Goal: Task Accomplishment & Management: Manage account settings

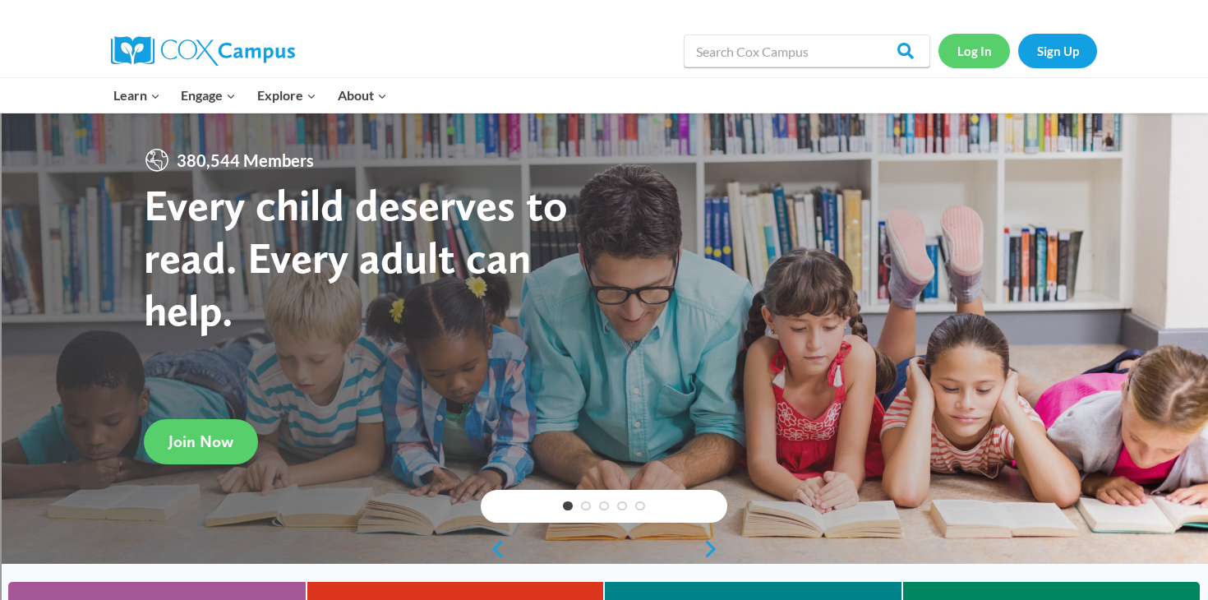
click at [969, 52] on link "Log In" at bounding box center [973, 51] width 71 height 34
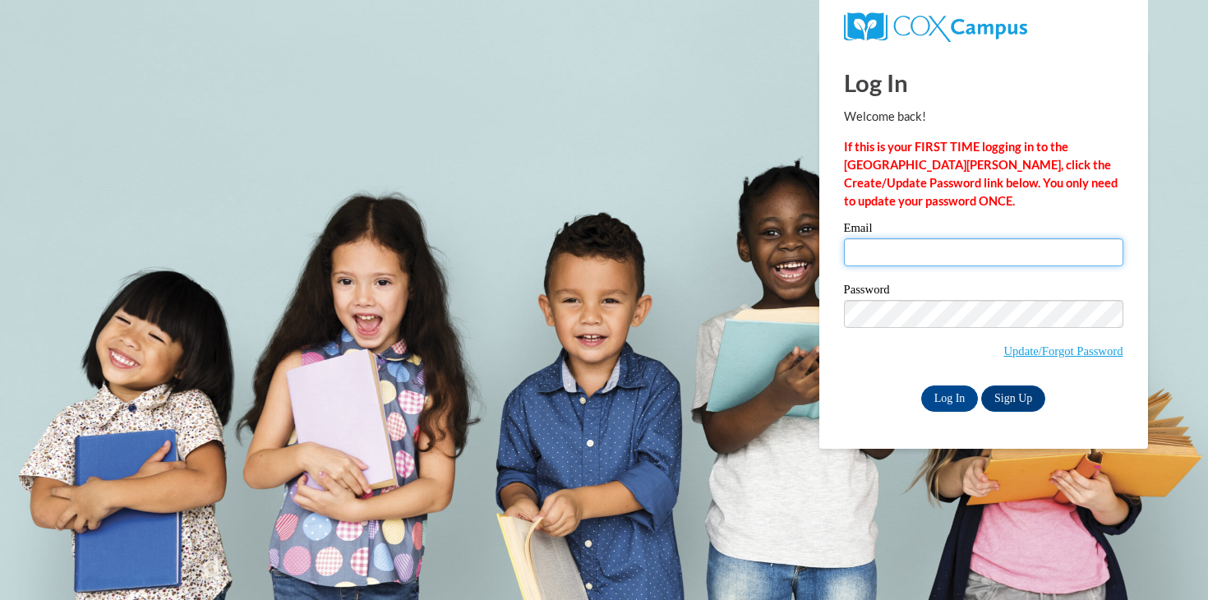
click at [913, 252] on input "Email" at bounding box center [983, 252] width 279 height 28
click at [1005, 256] on input "Email" at bounding box center [983, 252] width 279 height 28
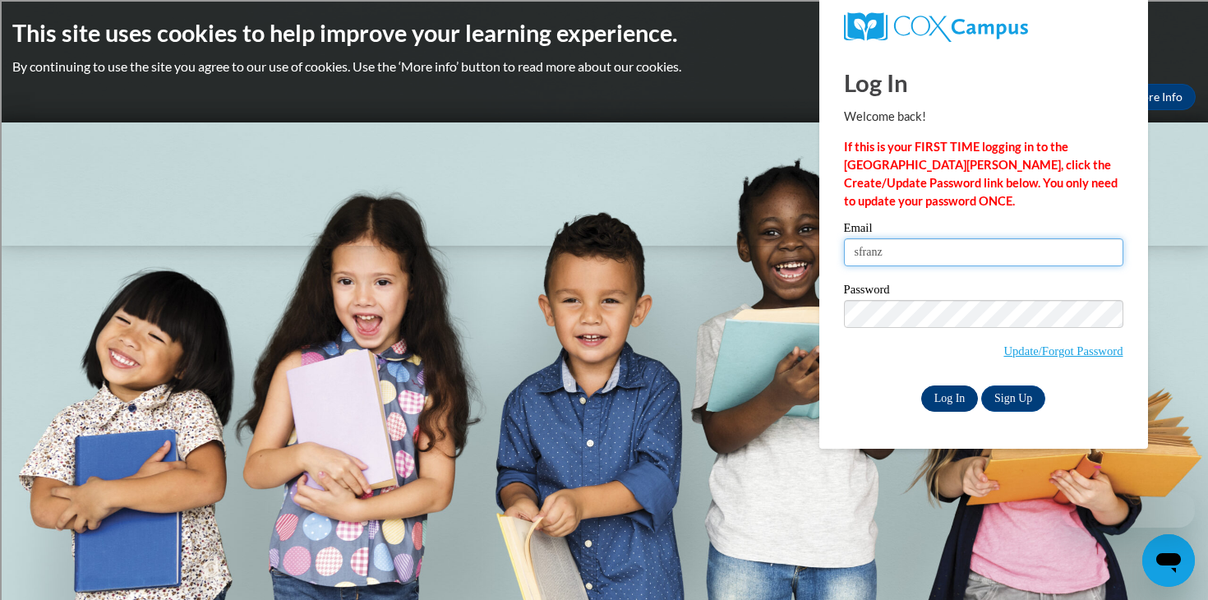
type input "sfranz"
click at [943, 390] on input "Log In" at bounding box center [950, 398] width 58 height 26
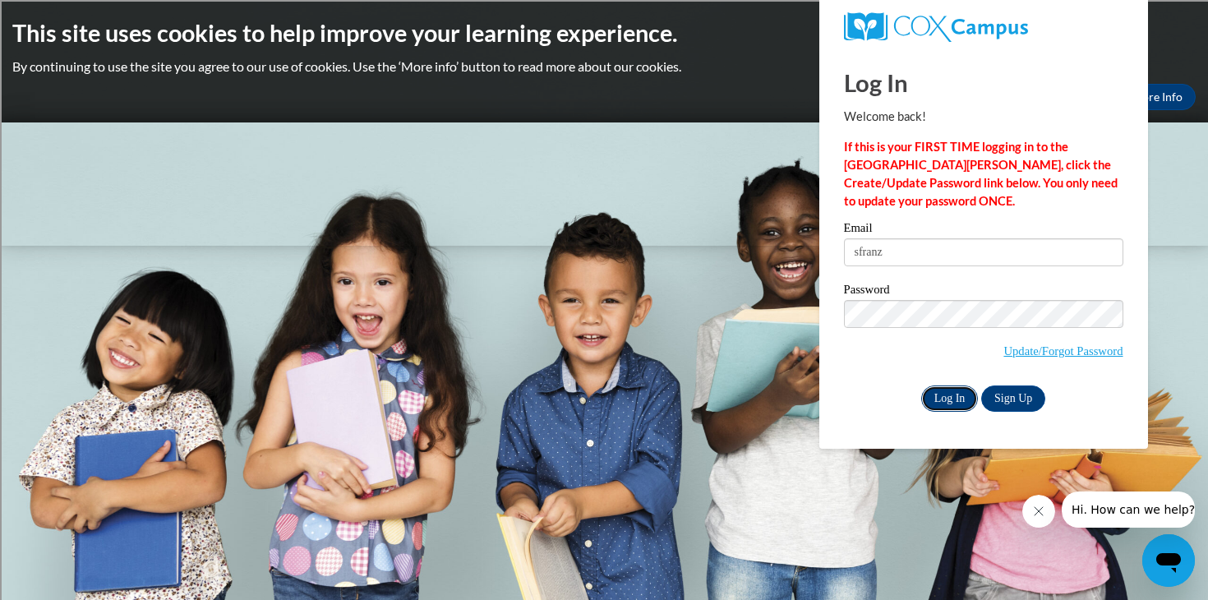
click at [934, 400] on input "Log In" at bounding box center [950, 398] width 58 height 26
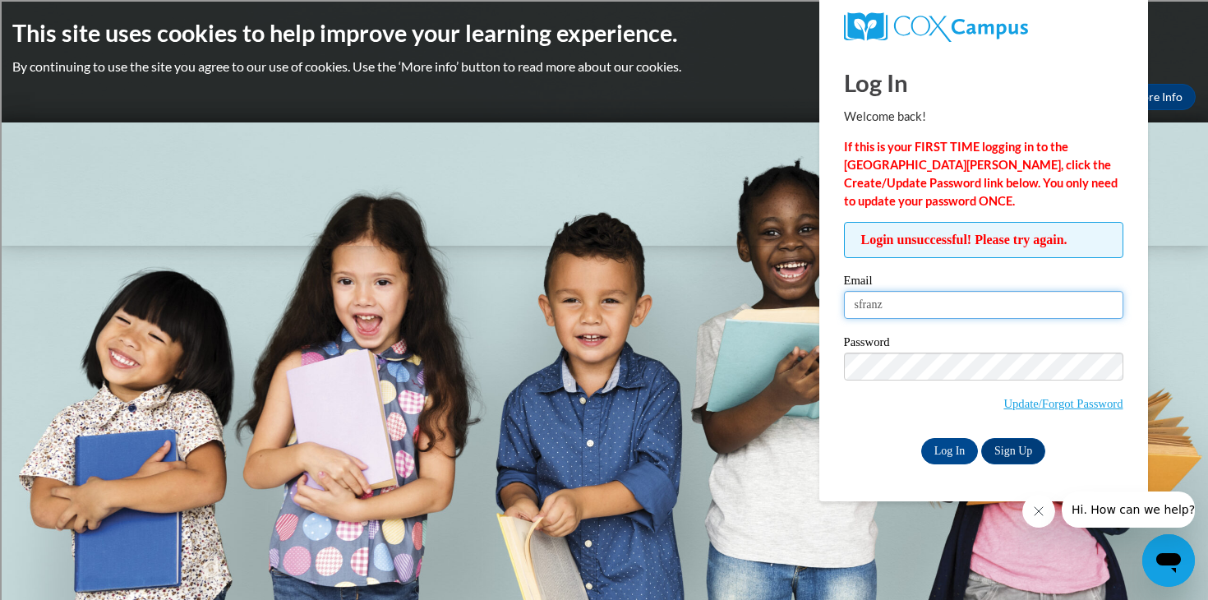
click at [928, 312] on input "sfranz" at bounding box center [983, 305] width 279 height 28
type input "sfranz@kusd.edu"
click at [955, 447] on input "Log In" at bounding box center [950, 451] width 58 height 26
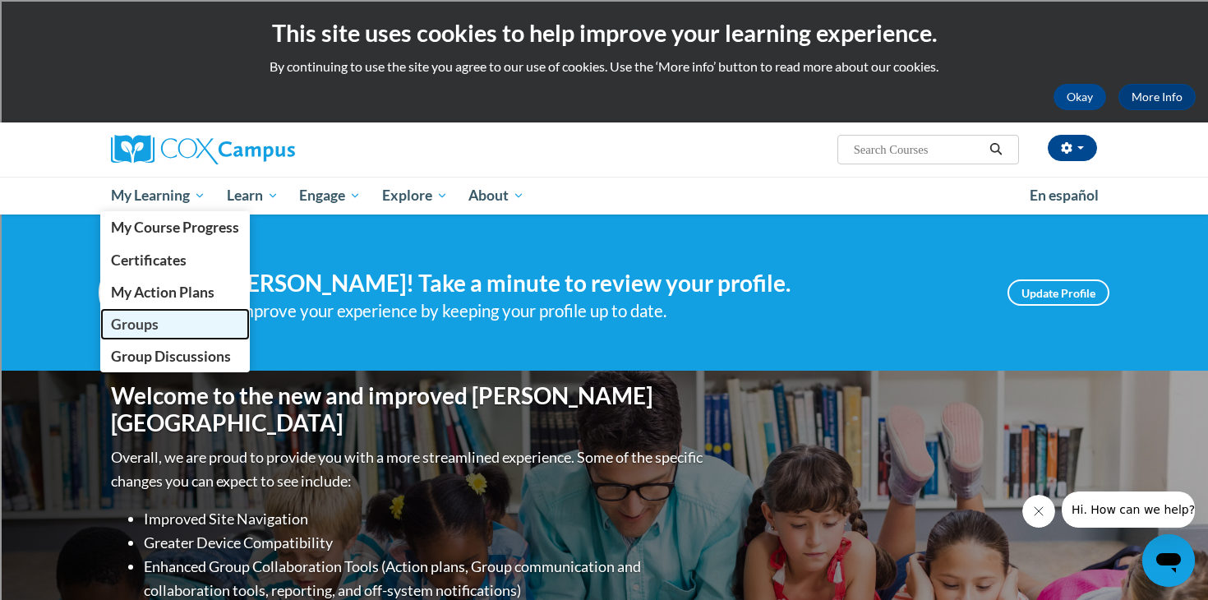
click at [143, 320] on span "Groups" at bounding box center [135, 323] width 48 height 17
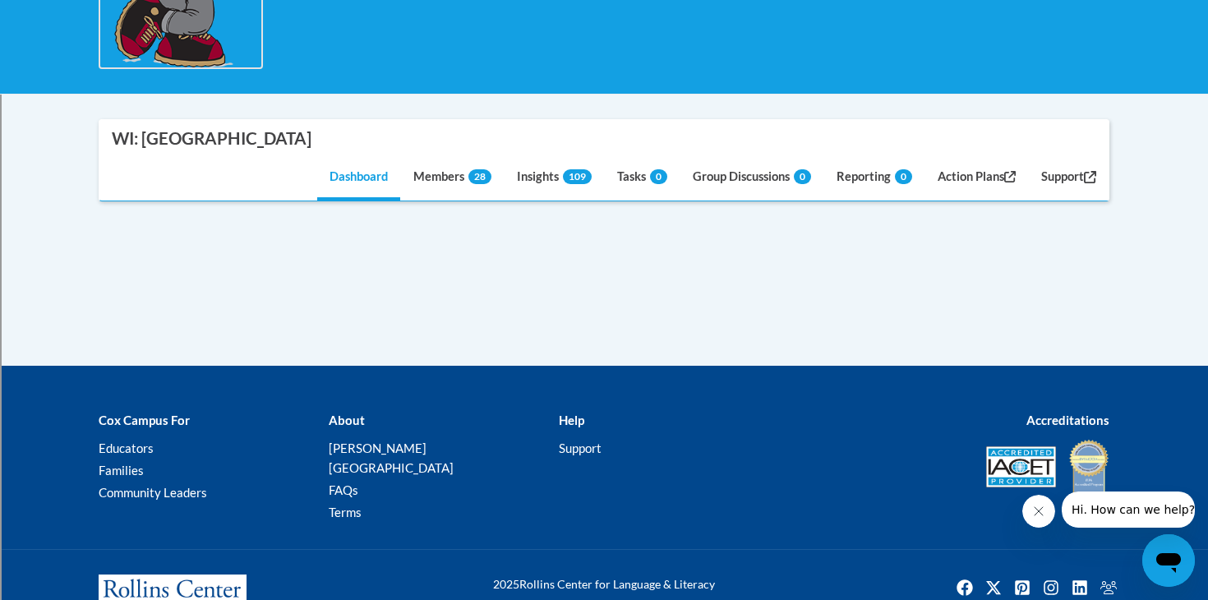
scroll to position [442, 0]
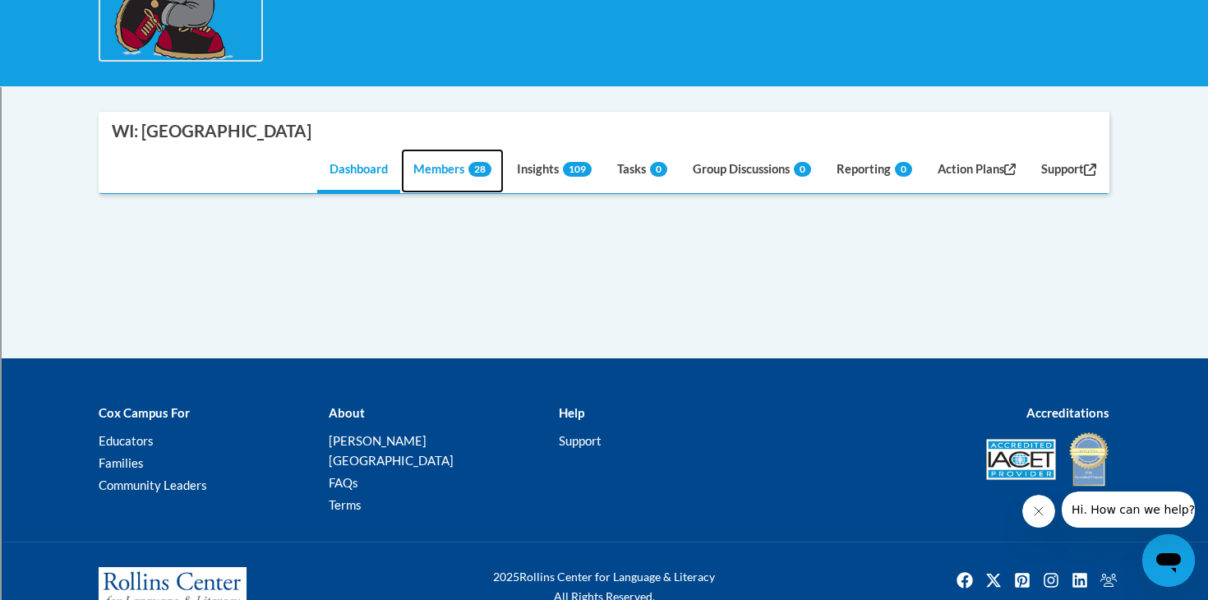
click at [435, 170] on link "Members 28" at bounding box center [452, 171] width 103 height 44
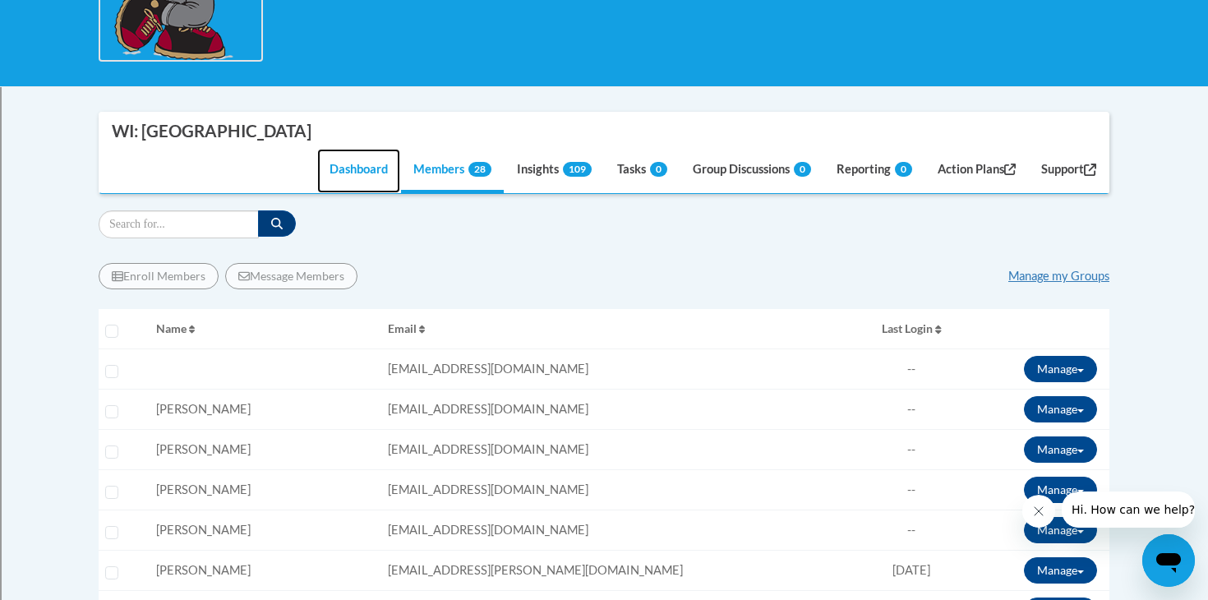
click at [357, 168] on link "Dashboard" at bounding box center [358, 171] width 83 height 44
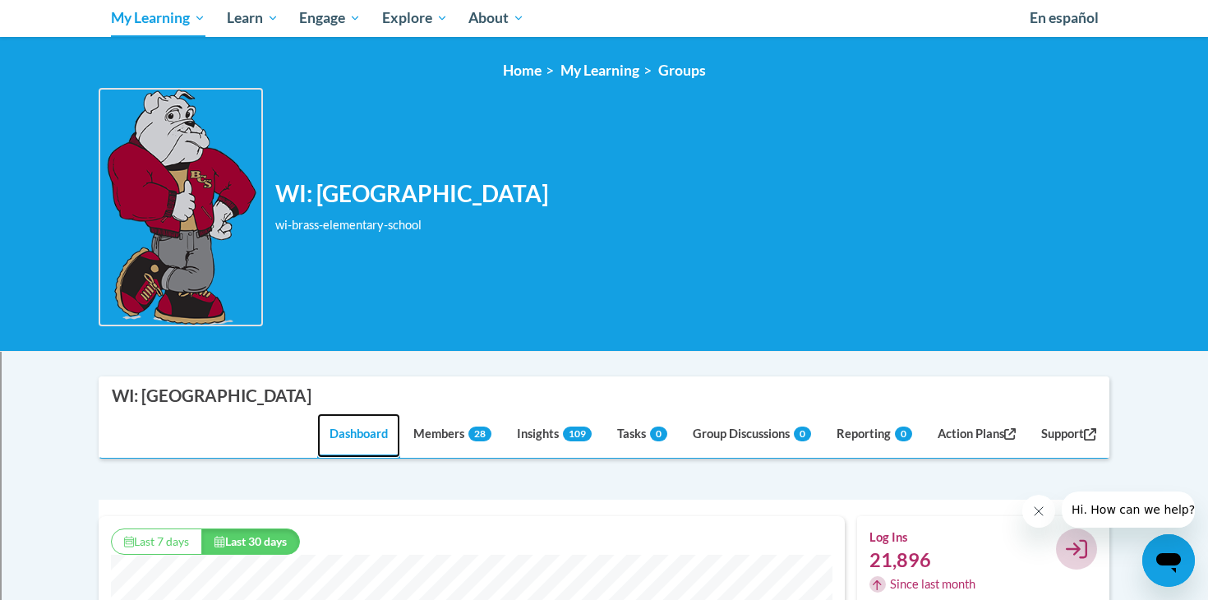
scroll to position [487, 0]
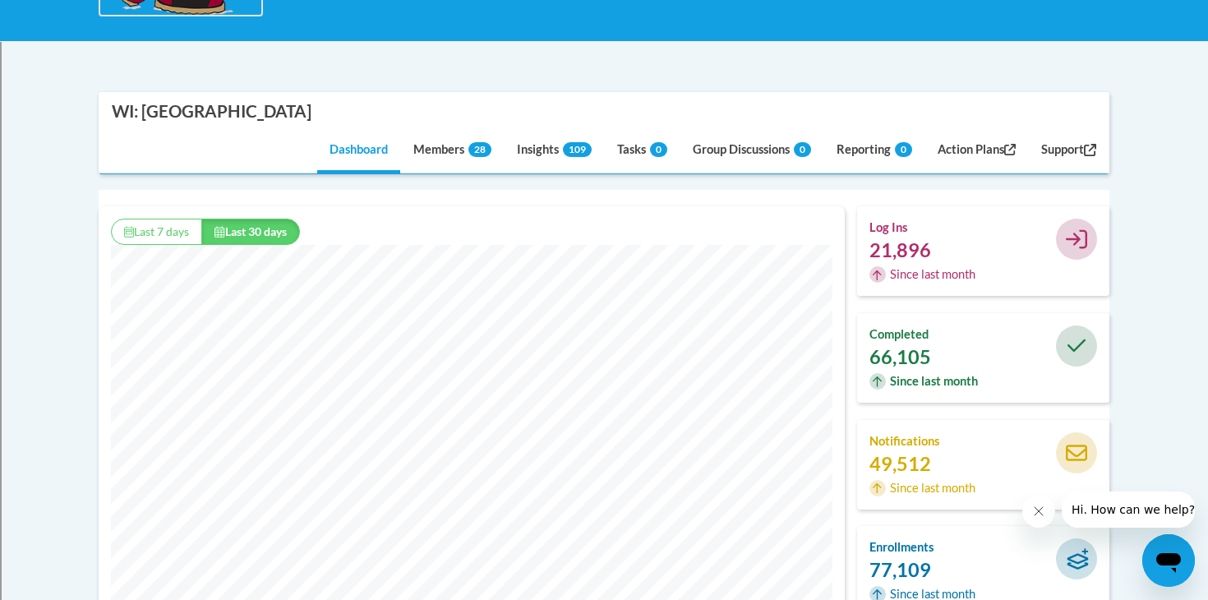
click at [895, 333] on h4 "completed" at bounding box center [930, 334] width 122 height 18
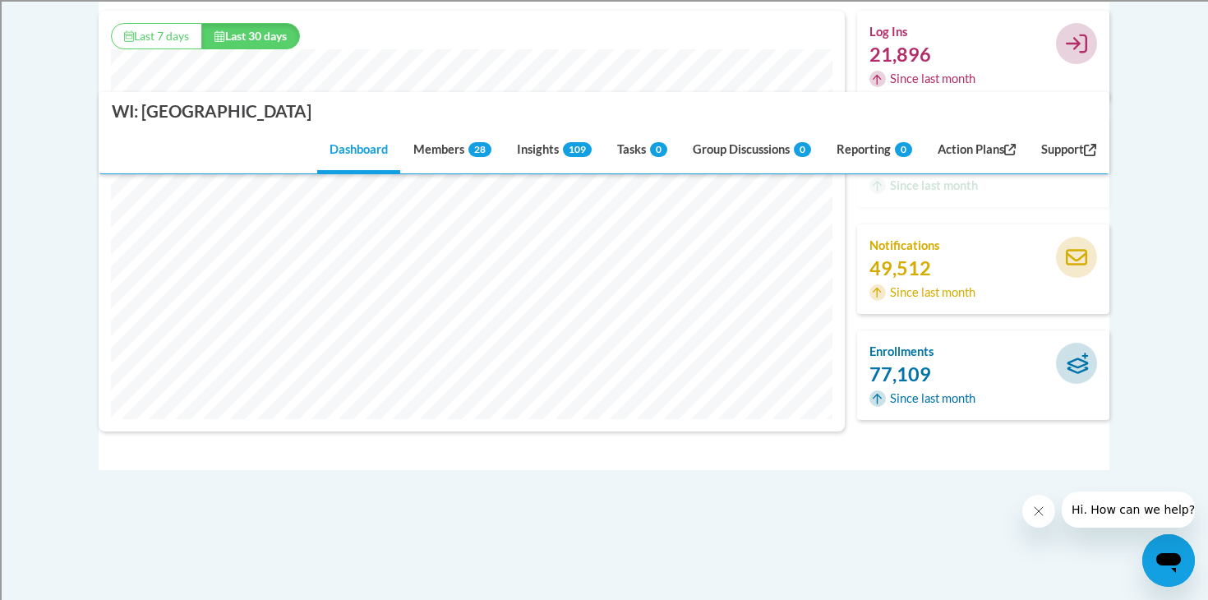
scroll to position [685, 0]
click at [890, 351] on h4 "enrollments" at bounding box center [930, 349] width 122 height 18
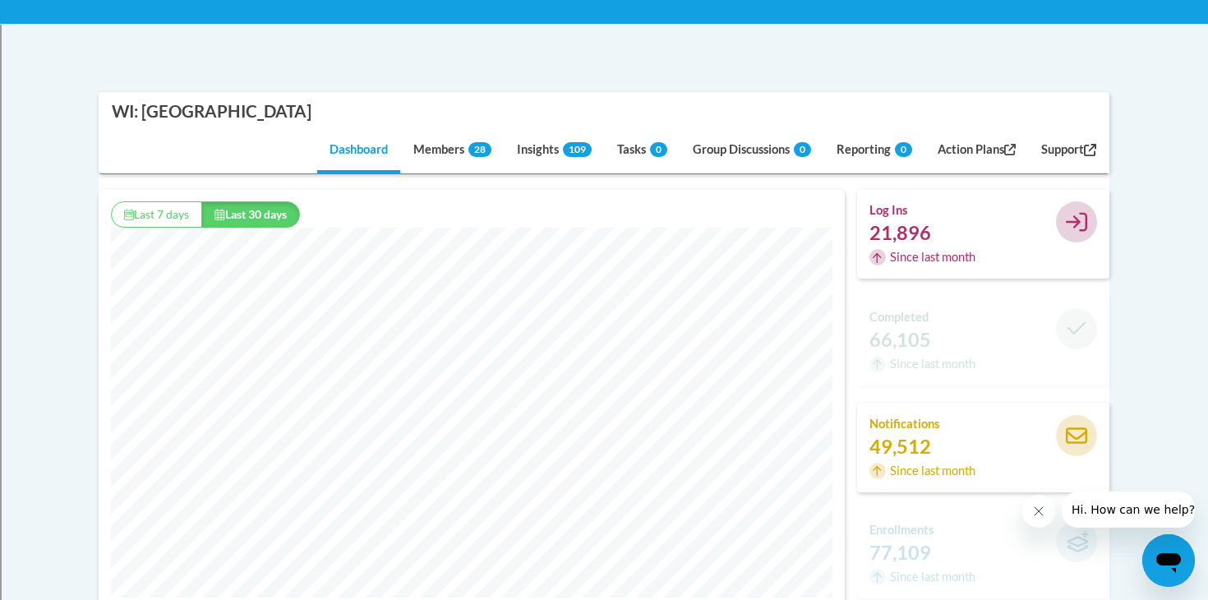
scroll to position [389, 0]
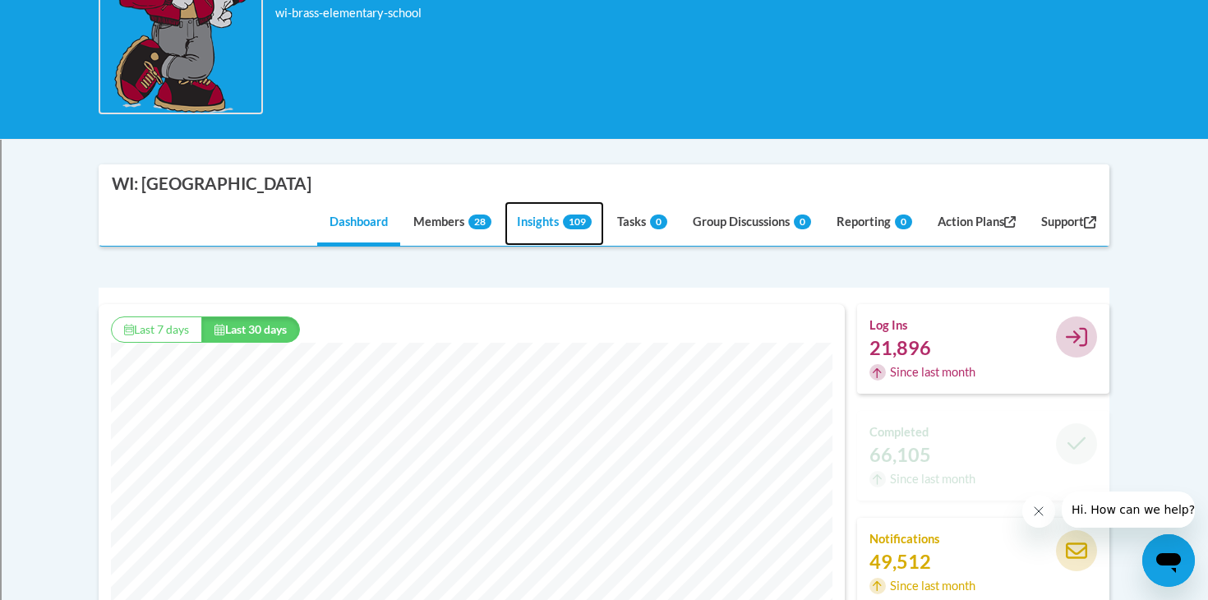
click at [531, 213] on link "Insights 109" at bounding box center [553, 223] width 99 height 44
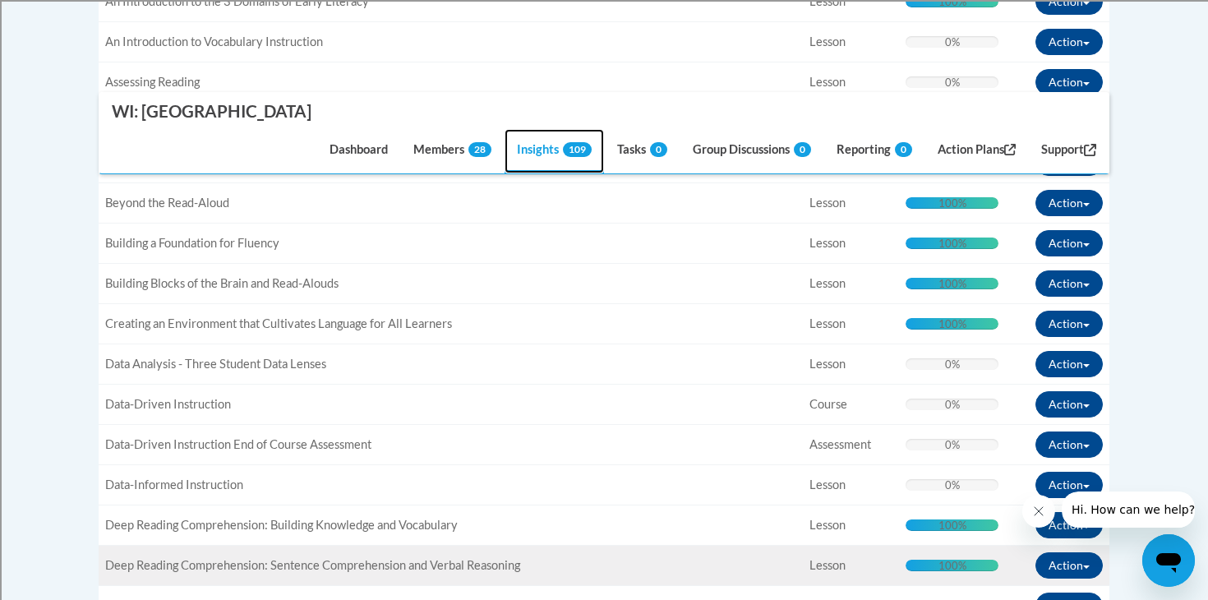
scroll to position [0, 0]
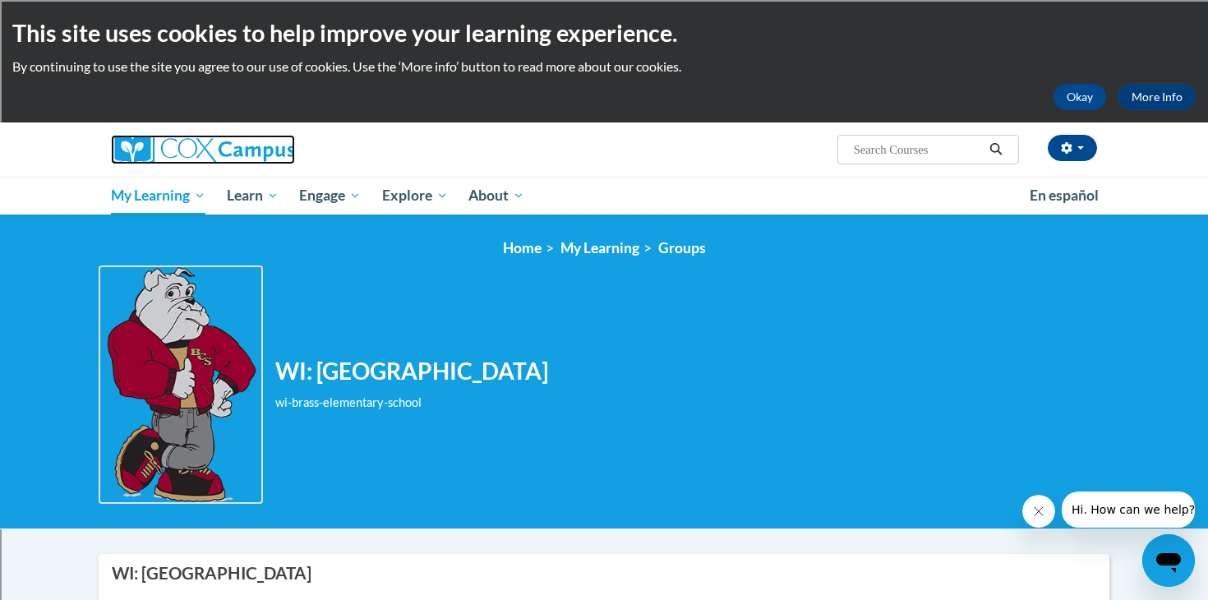
click at [201, 155] on img at bounding box center [203, 150] width 184 height 30
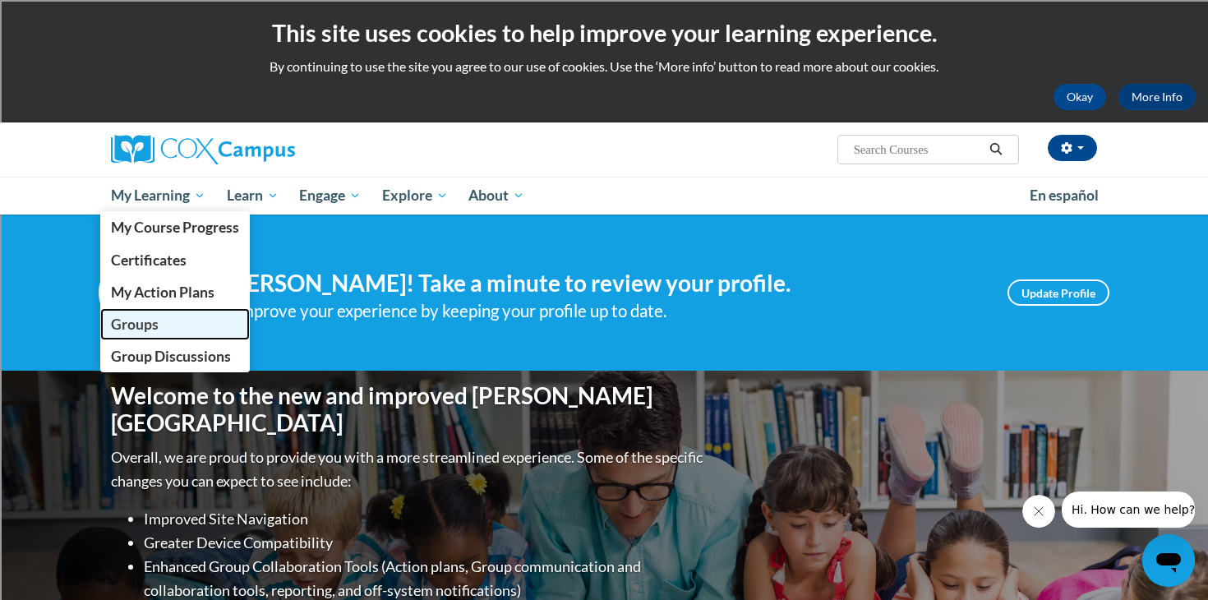
click at [148, 325] on span "Groups" at bounding box center [135, 323] width 48 height 17
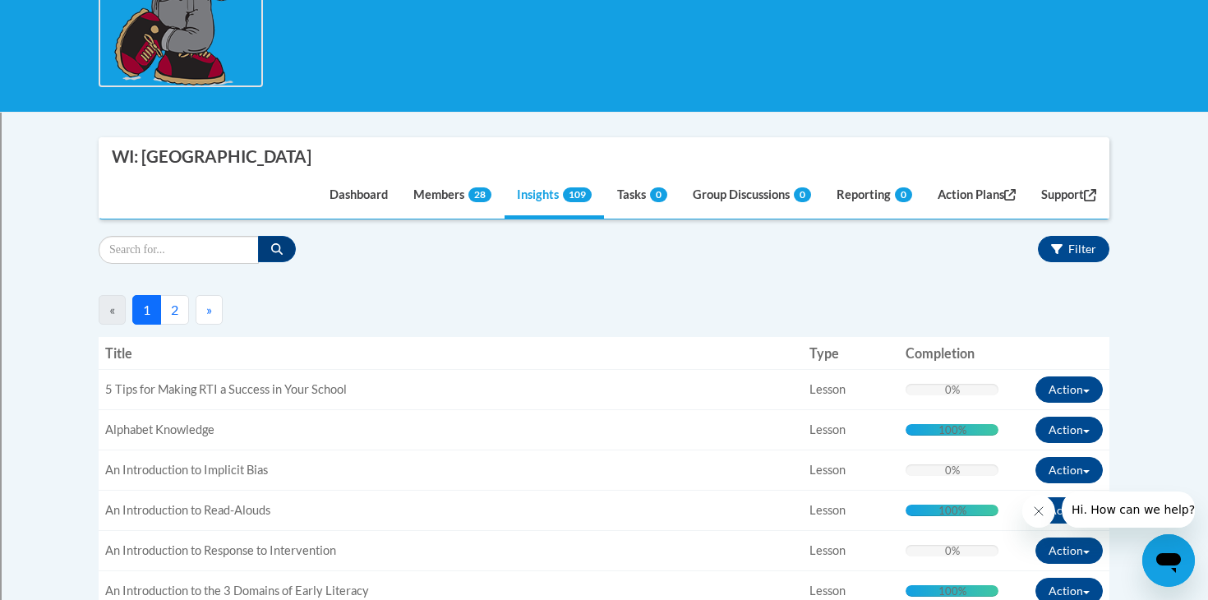
scroll to position [418, 0]
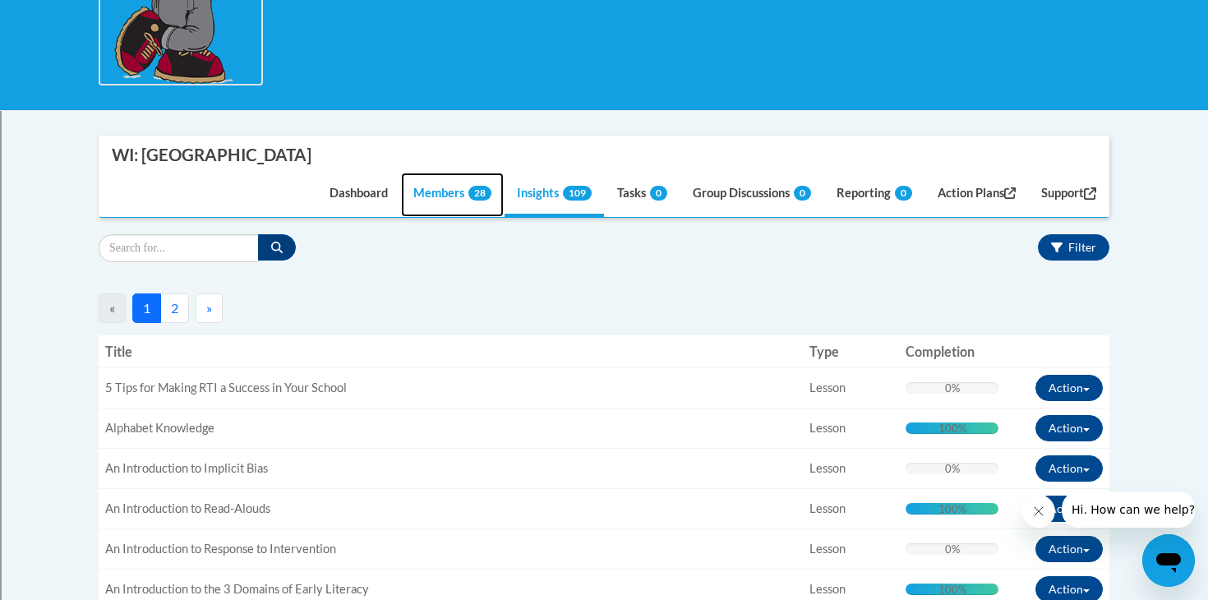
click at [426, 202] on link "Members 28" at bounding box center [452, 195] width 103 height 44
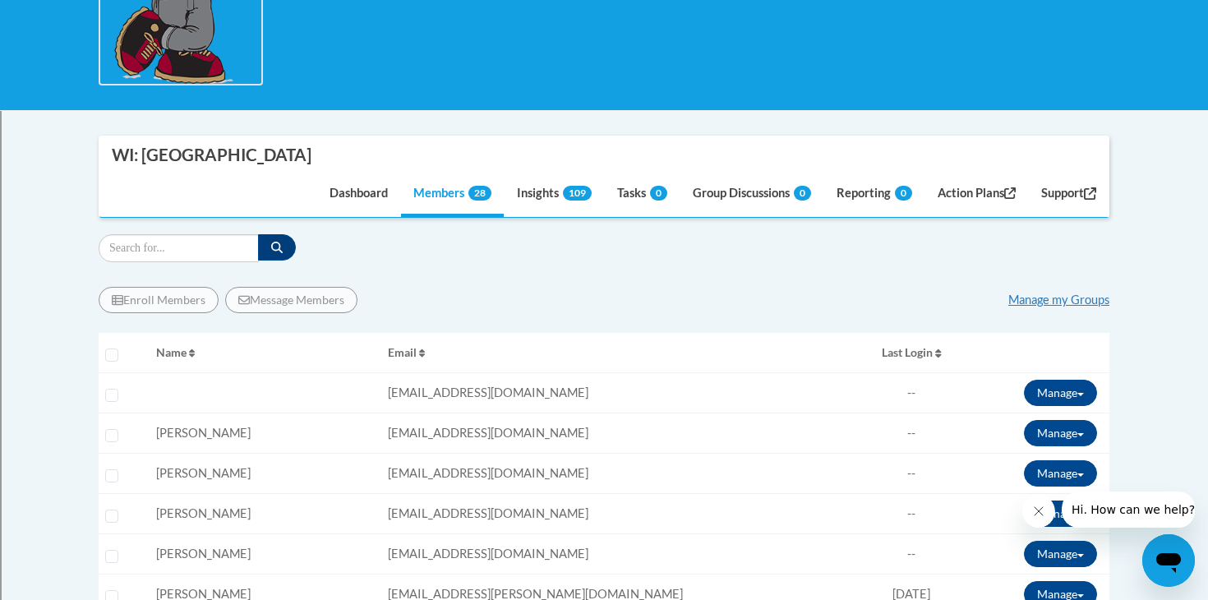
click at [207, 430] on span "[PERSON_NAME]" at bounding box center [203, 433] width 94 height 14
click at [116, 439] on input "Select learner" at bounding box center [111, 435] width 13 height 13
checkbox input "true"
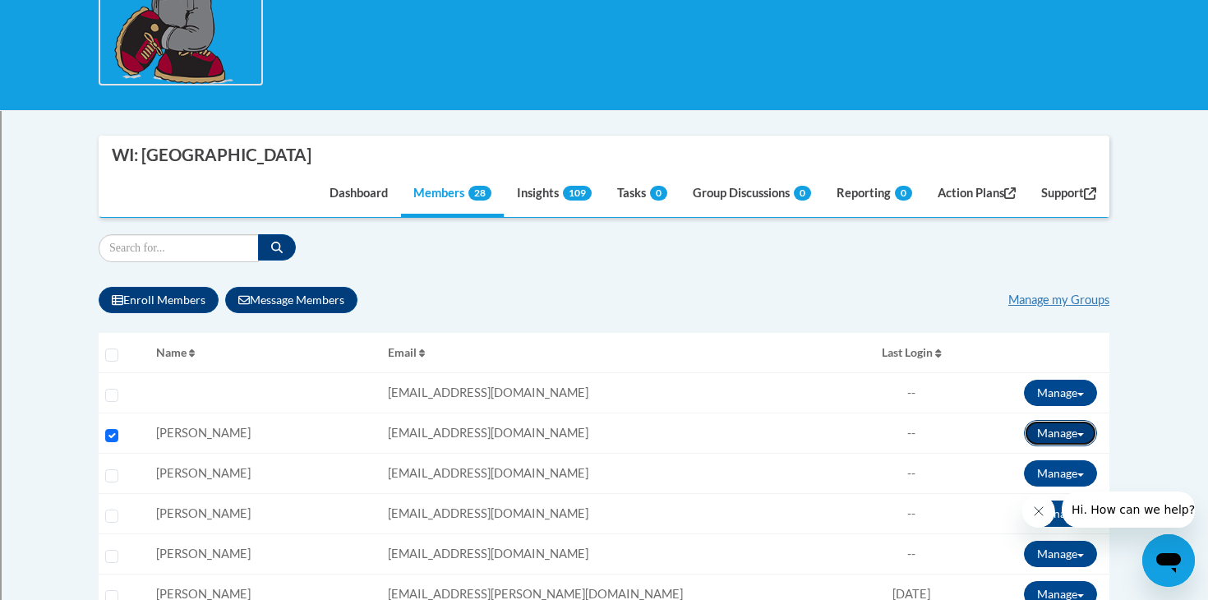
click at [1037, 430] on button "Manage" at bounding box center [1060, 433] width 73 height 26
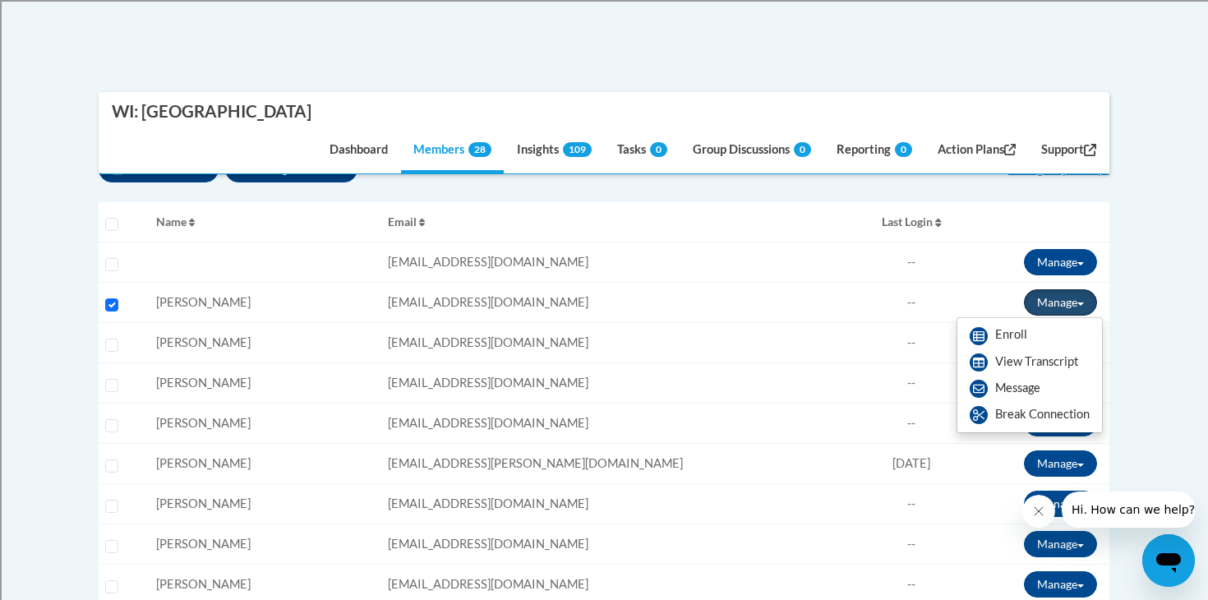
scroll to position [561, 0]
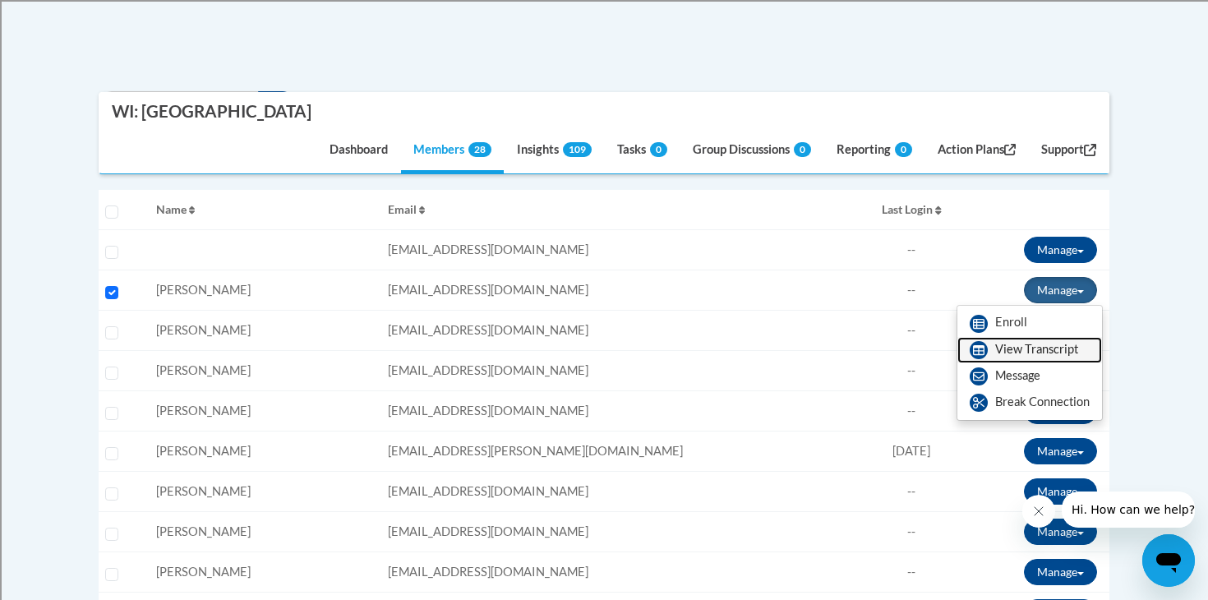
click at [1049, 361] on link "View Transcript" at bounding box center [1029, 350] width 145 height 26
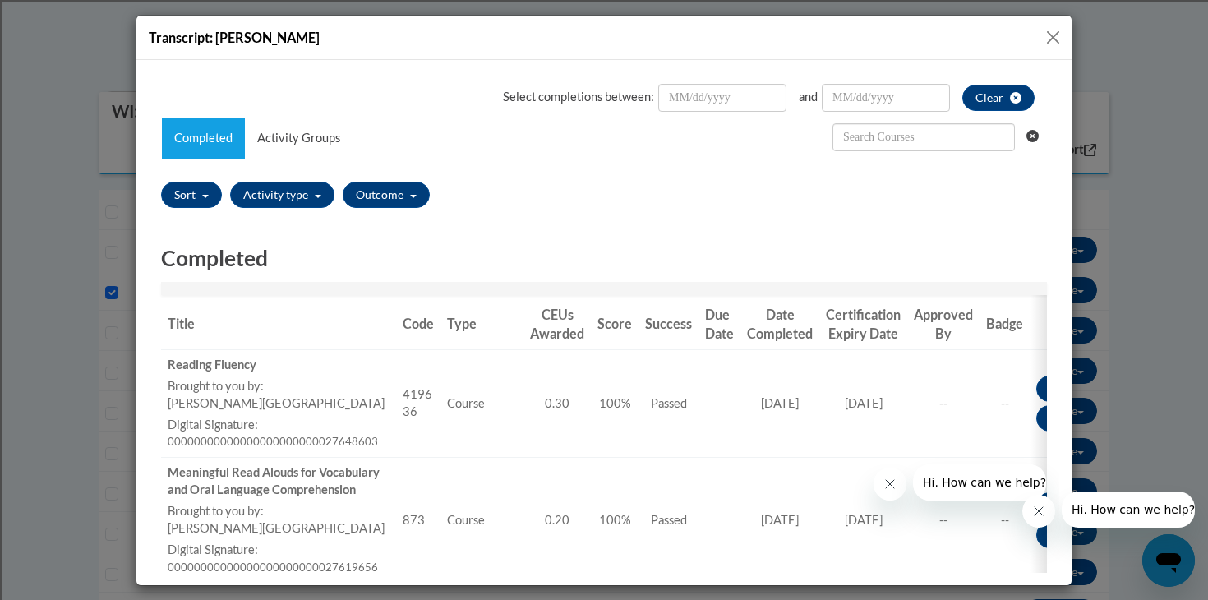
scroll to position [0, 0]
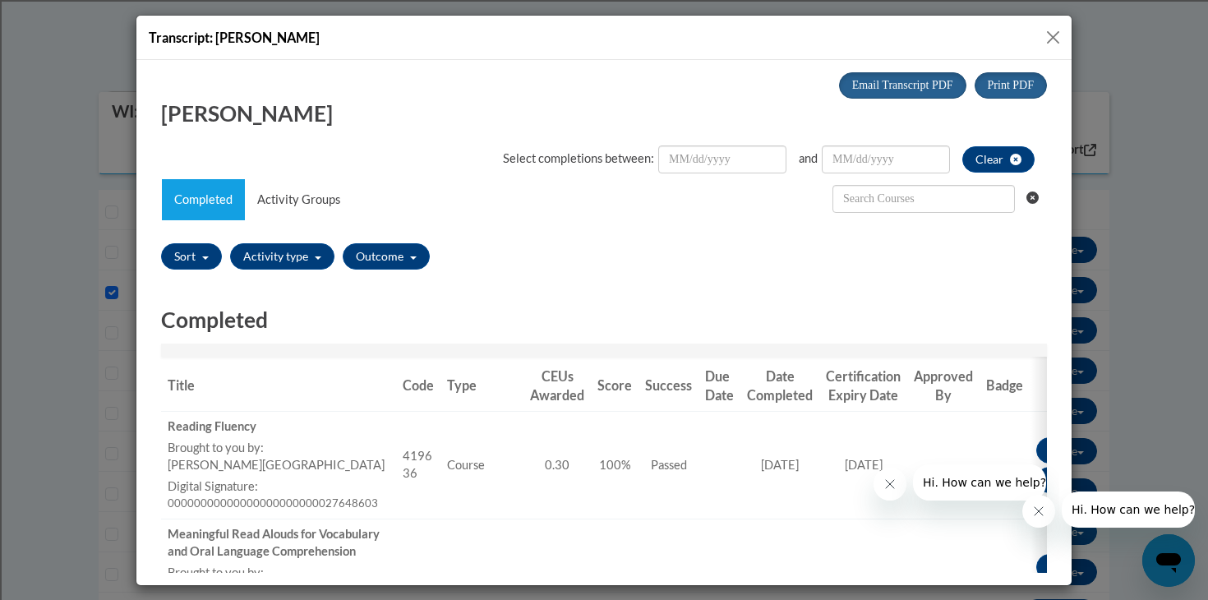
click at [1051, 46] on button "Close" at bounding box center [1052, 37] width 21 height 21
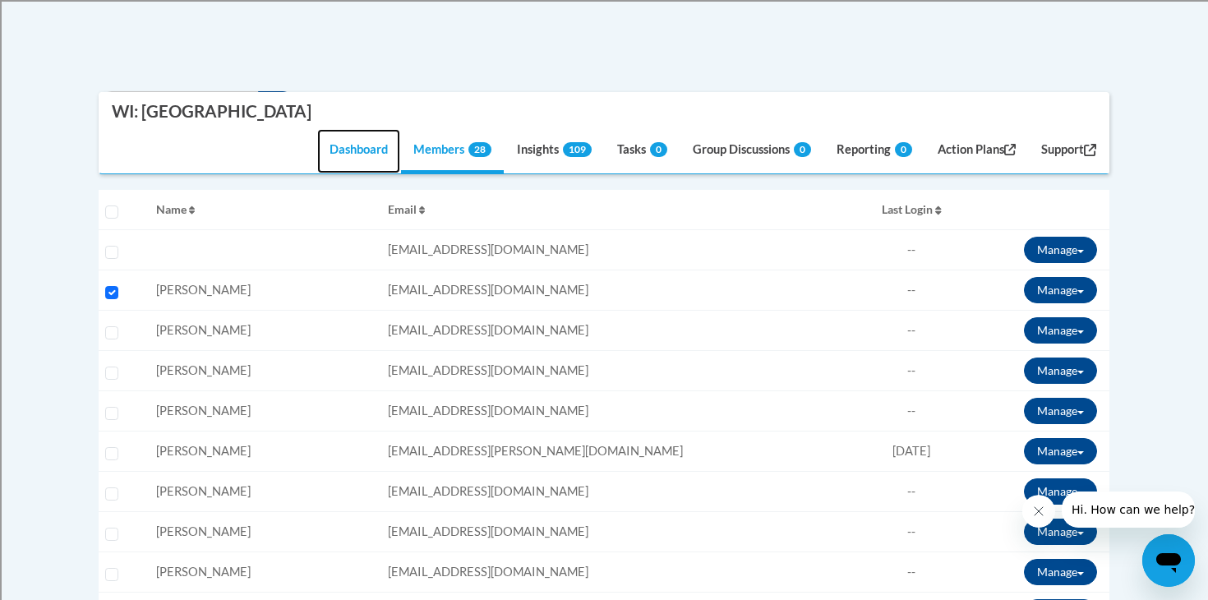
click at [333, 148] on link "Dashboard" at bounding box center [358, 152] width 83 height 44
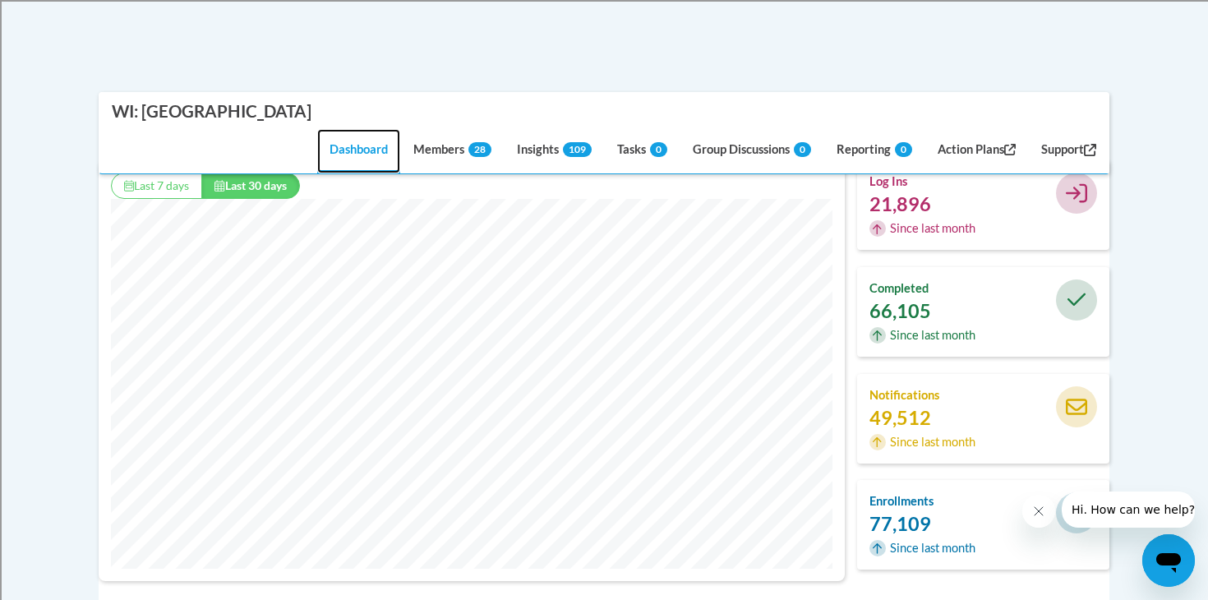
scroll to position [421, 745]
click at [914, 311] on div "66,105" at bounding box center [930, 310] width 122 height 18
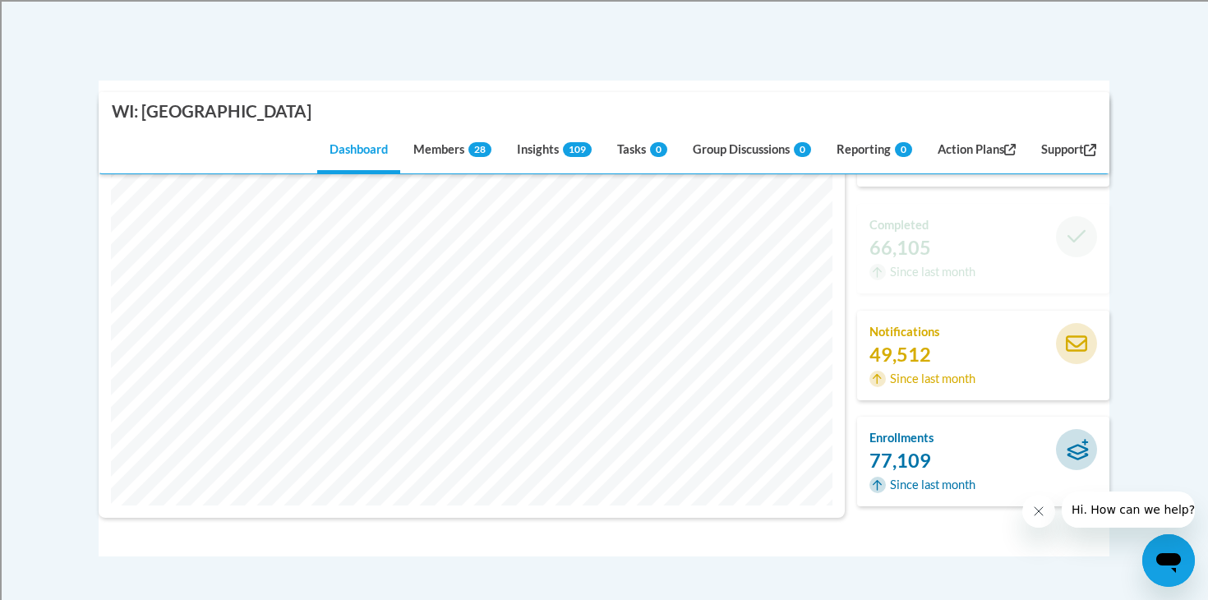
scroll to position [564, 0]
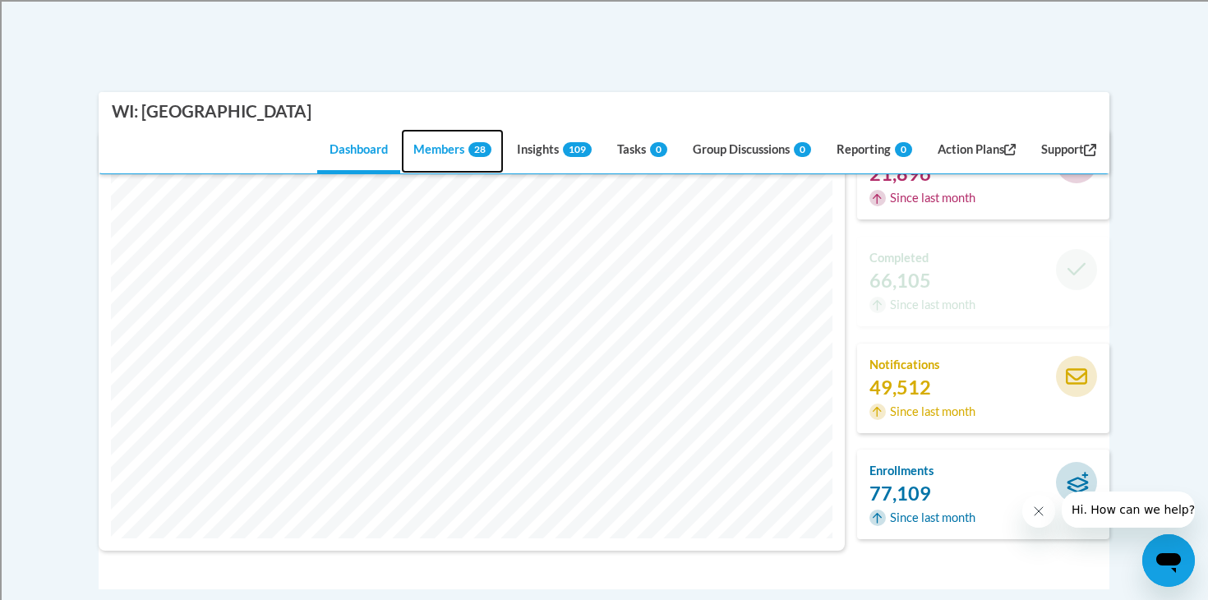
click at [439, 161] on link "Members 28" at bounding box center [452, 152] width 103 height 44
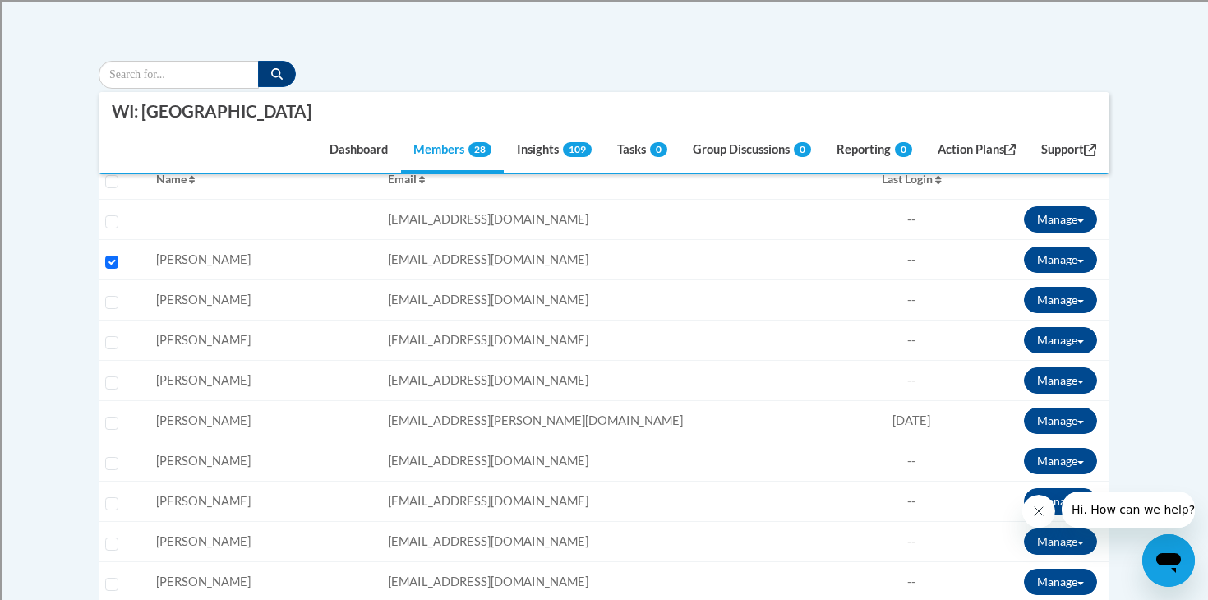
click at [527, 173] on nav "WI: [GEOGRAPHIC_DATA] Dashboard Members 28 Insights 109 Tasks 0 Group Discussio…" at bounding box center [604, 133] width 1010 height 83
click at [527, 153] on link "Insights 109" at bounding box center [553, 152] width 99 height 44
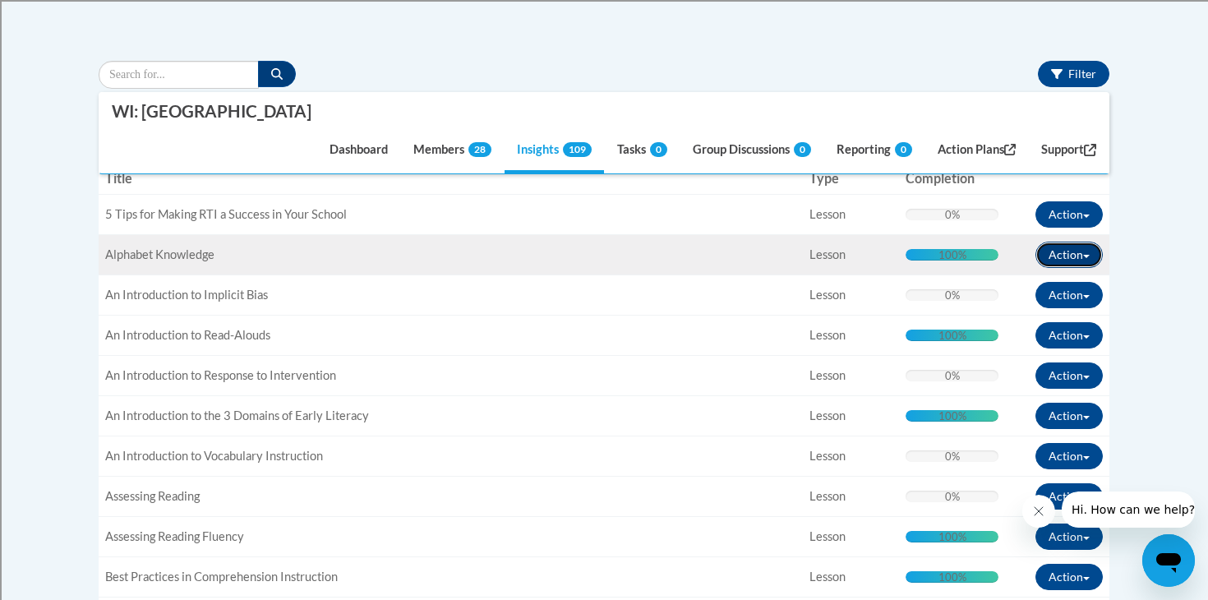
click at [1062, 250] on button "Action" at bounding box center [1068, 255] width 67 height 26
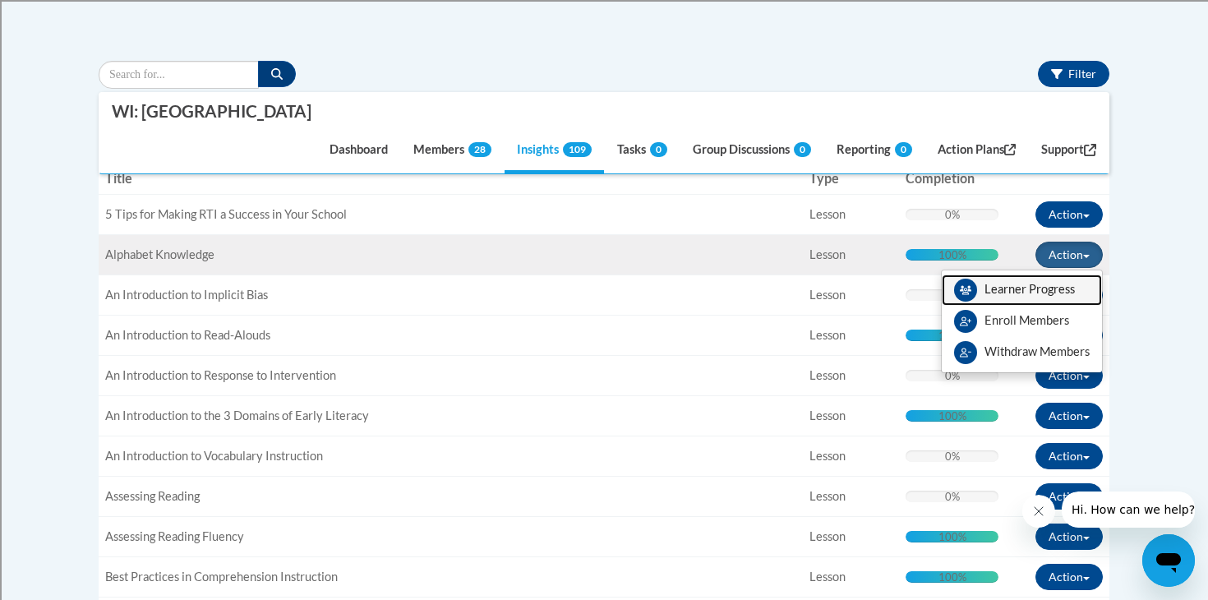
click at [1041, 279] on link "Learner Progress" at bounding box center [1021, 289] width 160 height 31
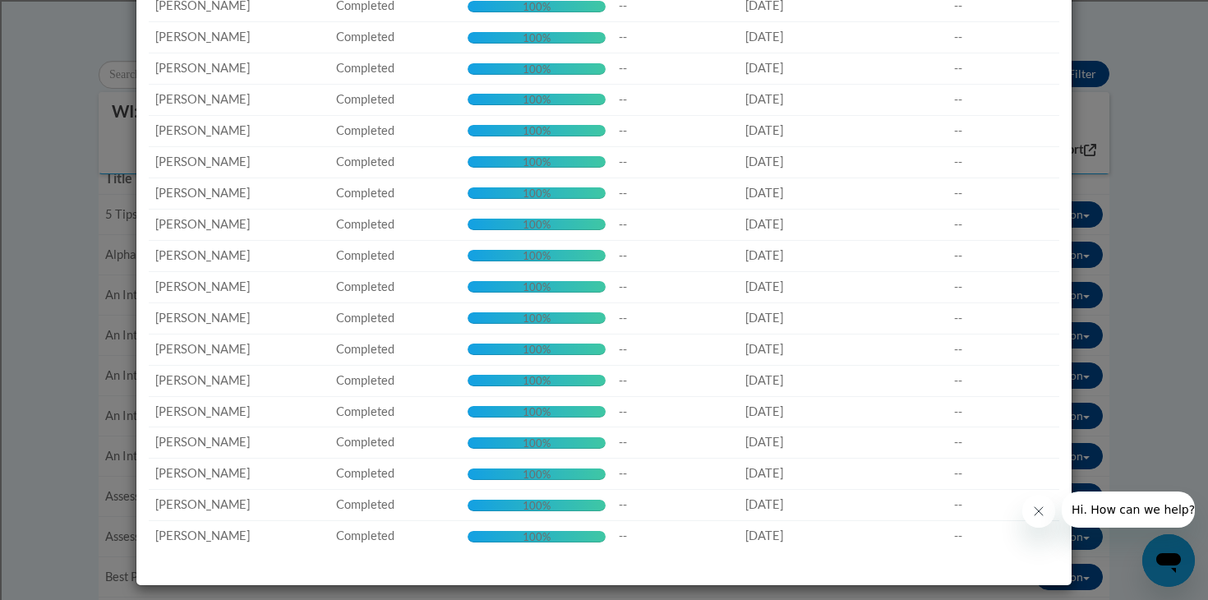
scroll to position [0, 0]
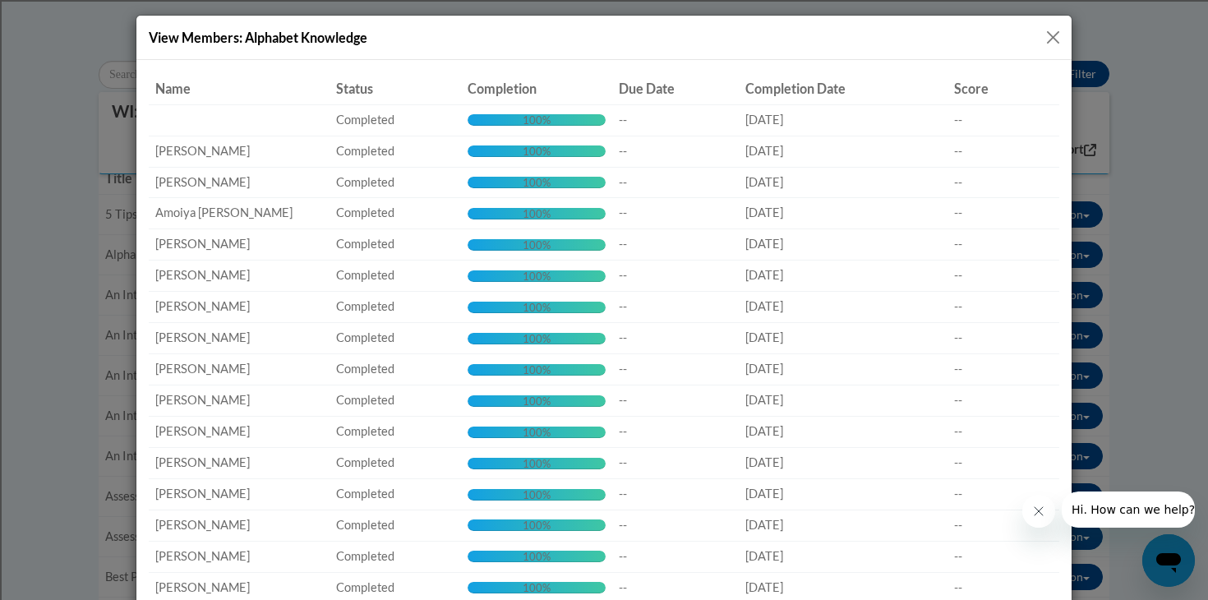
click at [1052, 29] on button "Close" at bounding box center [1052, 37] width 21 height 21
